Goal: Obtain resource: Obtain resource

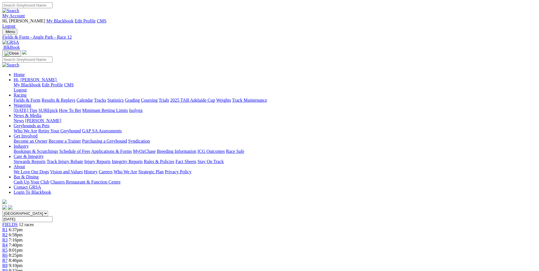
click at [19, 40] on img at bounding box center [10, 42] width 17 height 5
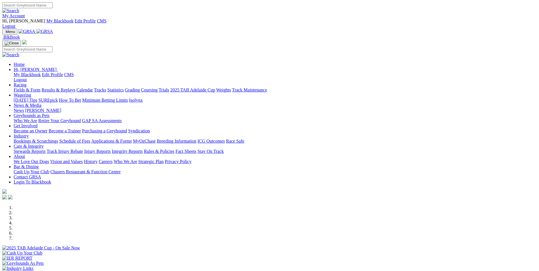
click at [25, 13] on link "My Account" at bounding box center [13, 15] width 23 height 5
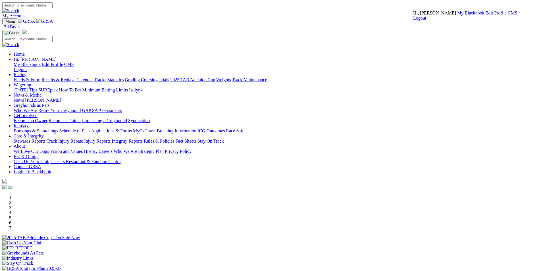
click at [507, 15] on link "CMS" at bounding box center [512, 13] width 10 height 5
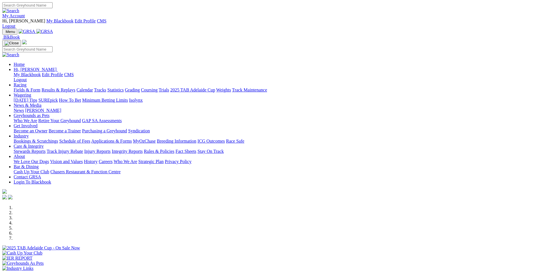
click at [58, 98] on link "SUREpick" at bounding box center [47, 100] width 19 height 5
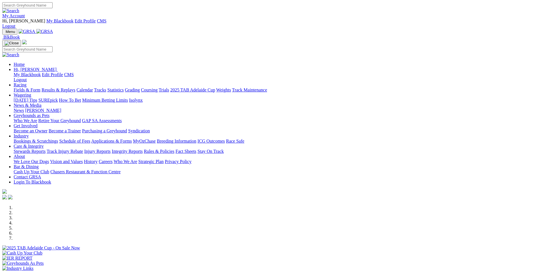
click at [25, 13] on link "My Account" at bounding box center [13, 15] width 23 height 5
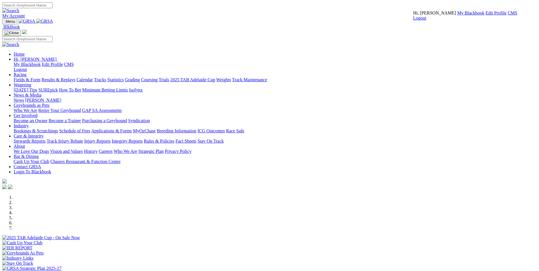
click at [507, 15] on link "CMS" at bounding box center [512, 13] width 10 height 5
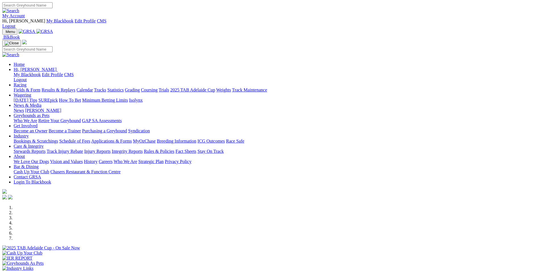
click at [53, 29] on img at bounding box center [44, 31] width 17 height 5
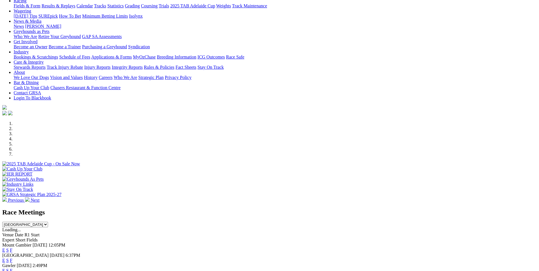
scroll to position [85, 0]
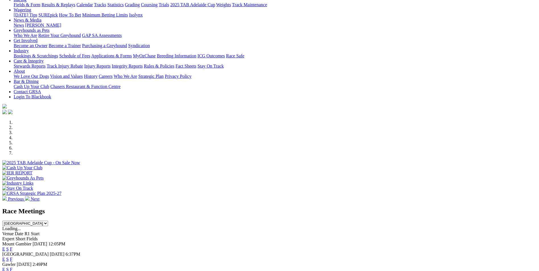
click at [5, 257] on link "E" at bounding box center [3, 259] width 3 height 5
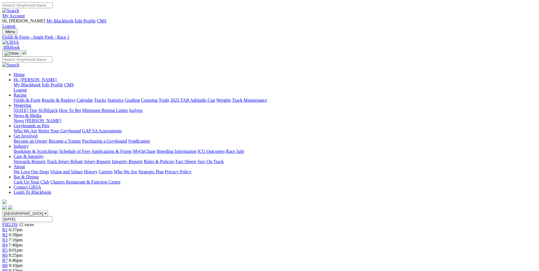
click at [19, 40] on img at bounding box center [10, 42] width 17 height 5
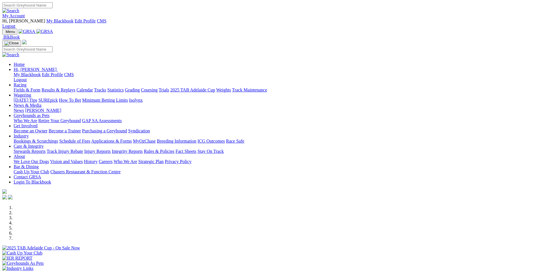
scroll to position [85, 0]
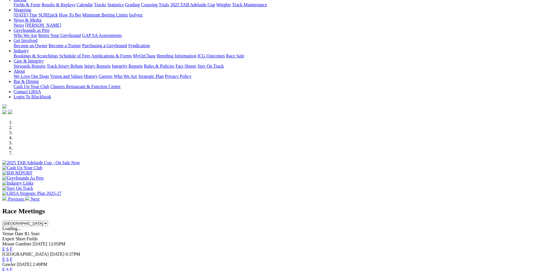
click at [5, 257] on link "E" at bounding box center [3, 259] width 3 height 5
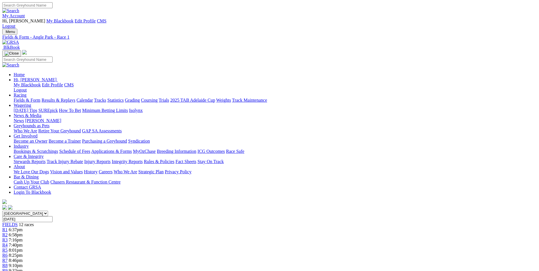
click at [40, 98] on link "Fields & Form" at bounding box center [27, 100] width 27 height 5
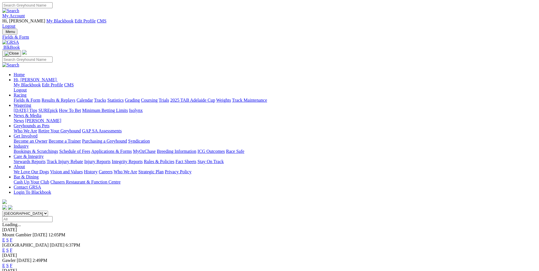
click at [5, 248] on link "E" at bounding box center [3, 250] width 3 height 5
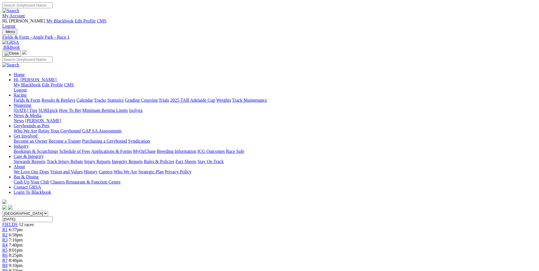
click at [19, 40] on img at bounding box center [10, 42] width 17 height 5
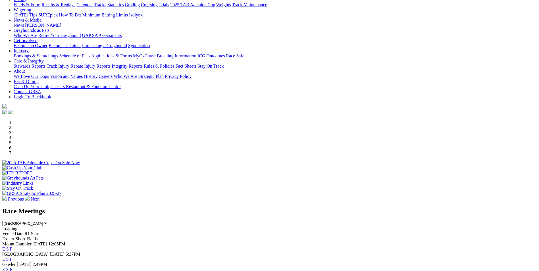
scroll to position [85, 0]
click at [5, 246] on link "E" at bounding box center [3, 248] width 3 height 5
